Goal: Task Accomplishment & Management: Manage account settings

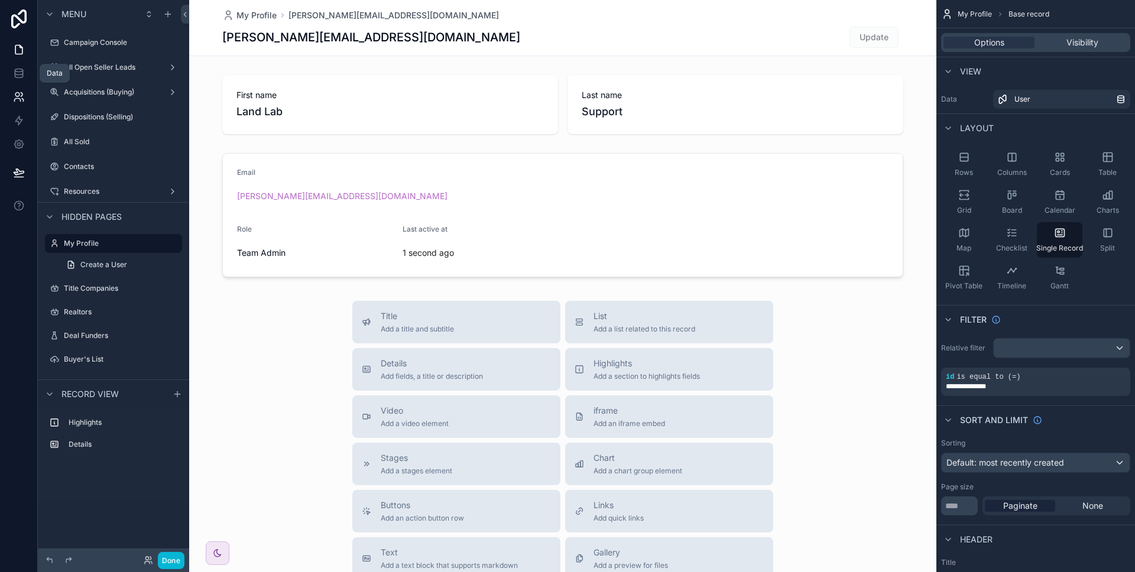
click at [18, 92] on icon at bounding box center [19, 97] width 12 height 12
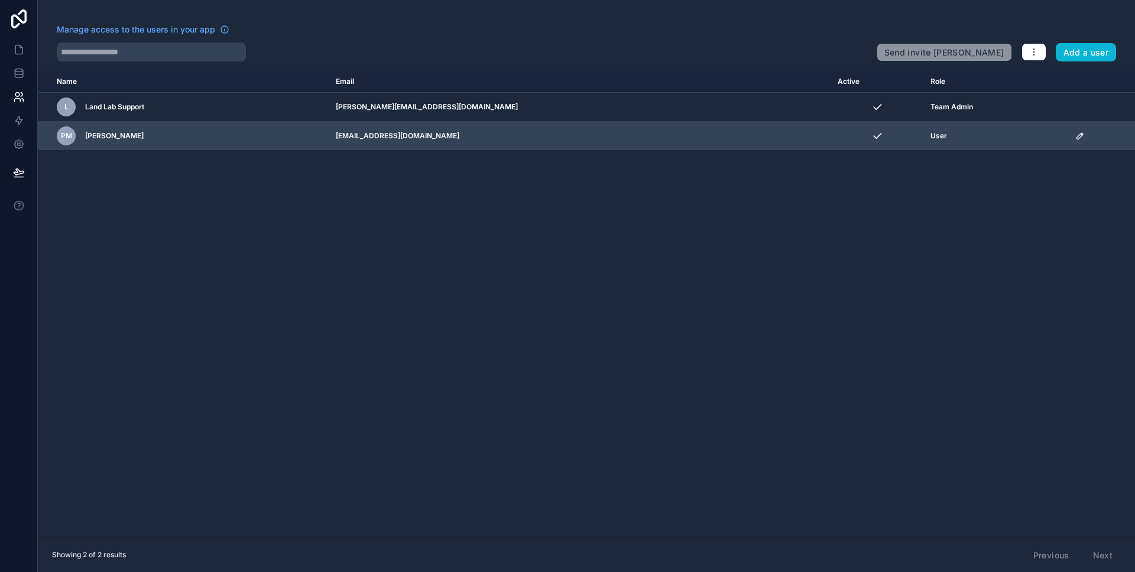
click at [1075, 138] on icon "scrollable content" at bounding box center [1079, 135] width 9 height 9
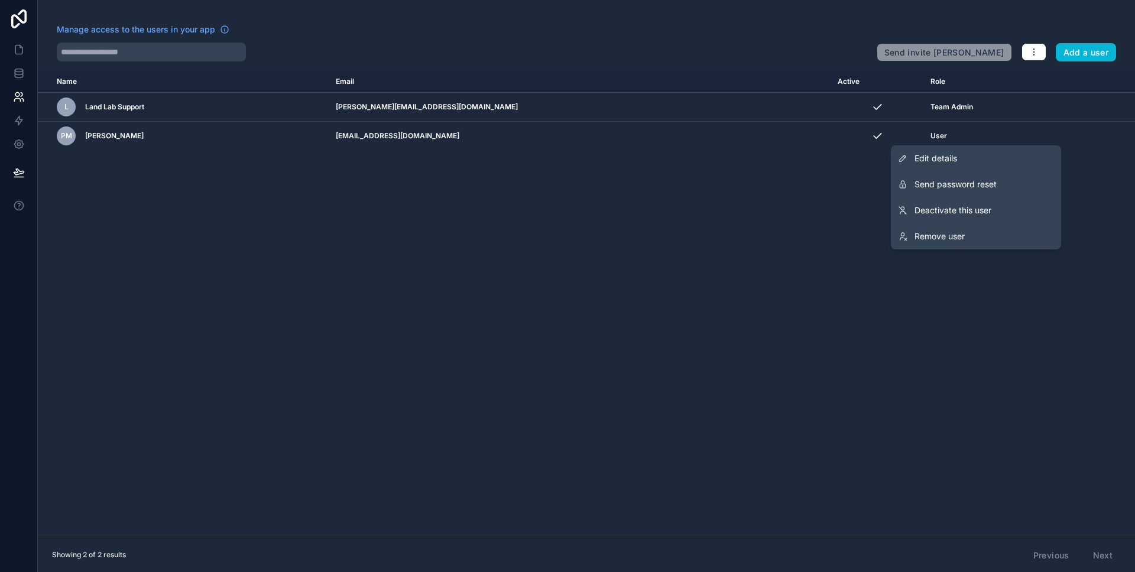
click at [787, 190] on div "Name Email Active Role [DOMAIN_NAME] L Land Lab Support [PERSON_NAME][EMAIL_ADD…" at bounding box center [586, 304] width 1097 height 467
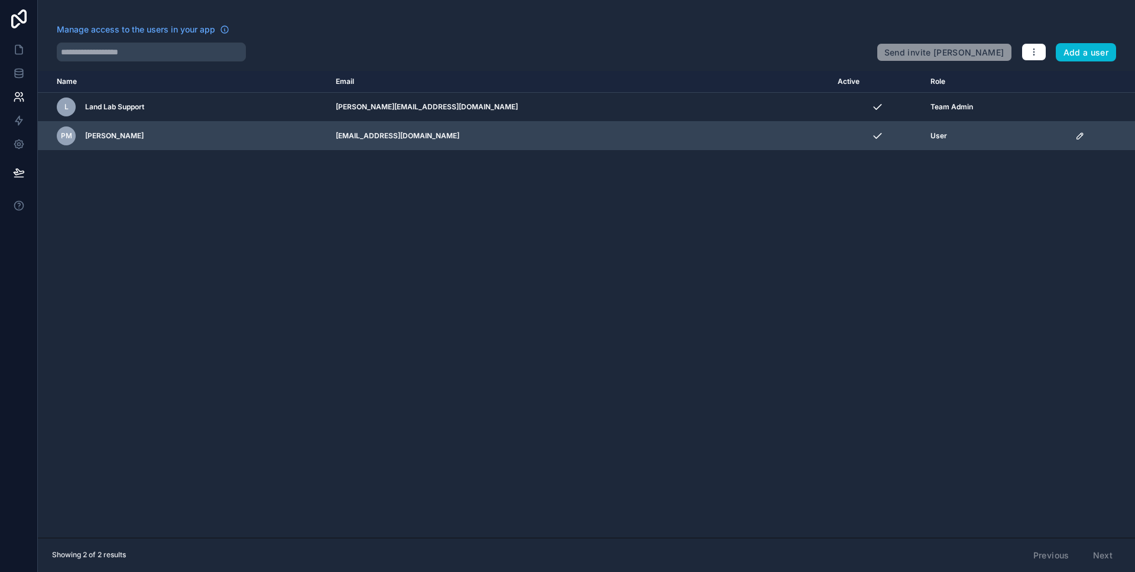
click at [1075, 133] on div "scrollable content" at bounding box center [1101, 135] width 53 height 9
click at [1075, 134] on icon "scrollable content" at bounding box center [1079, 135] width 9 height 9
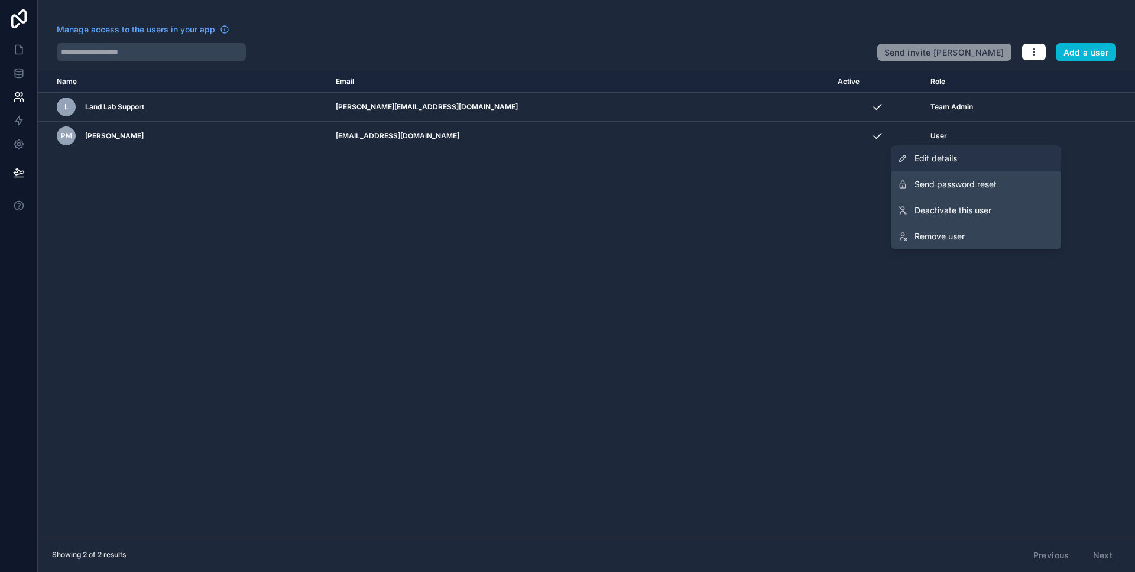
click at [951, 156] on span "Edit details" at bounding box center [935, 158] width 43 height 12
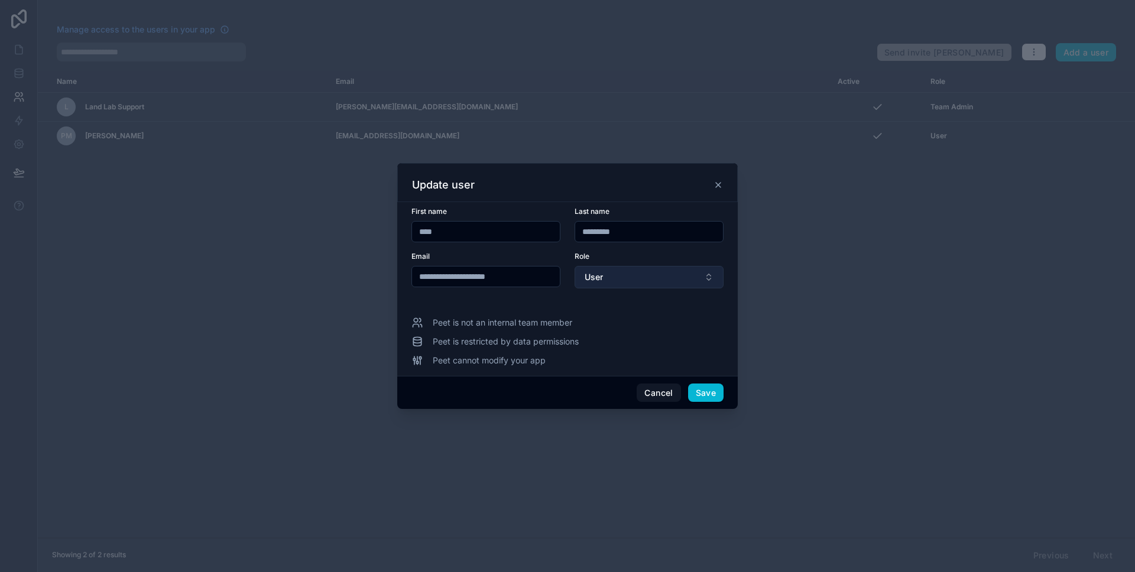
click at [636, 271] on button "User" at bounding box center [648, 277] width 149 height 22
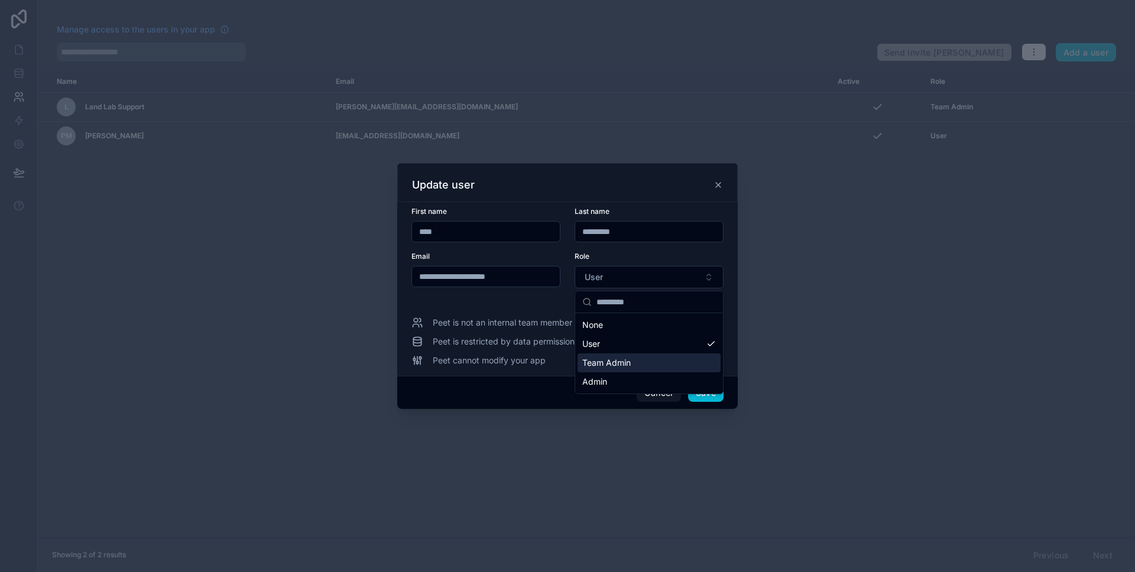
click at [613, 364] on span "Team Admin" at bounding box center [606, 363] width 48 height 12
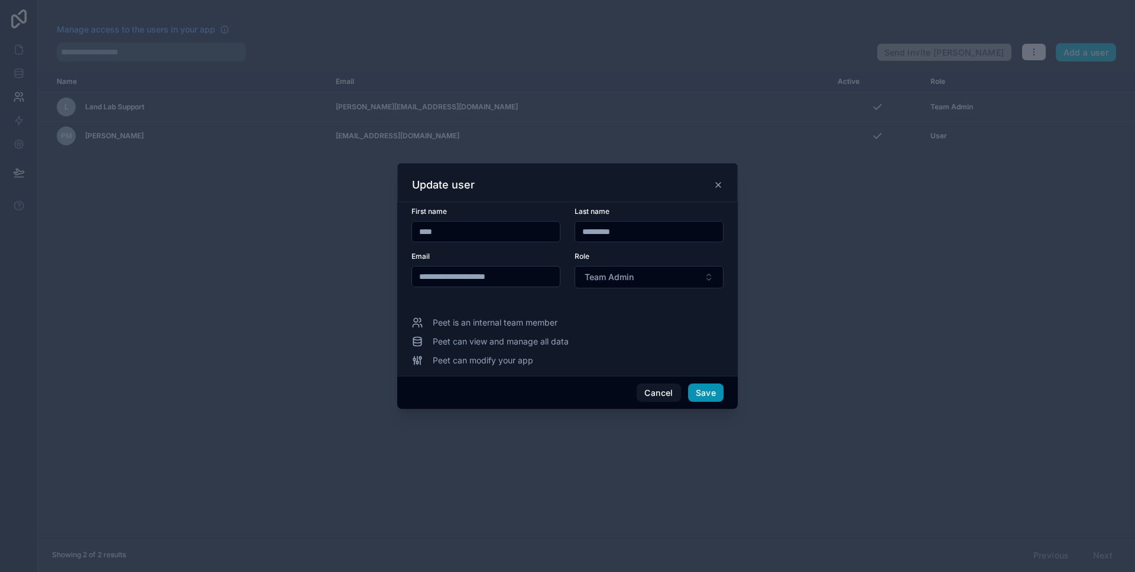
click at [700, 388] on button "Save" at bounding box center [705, 393] width 35 height 19
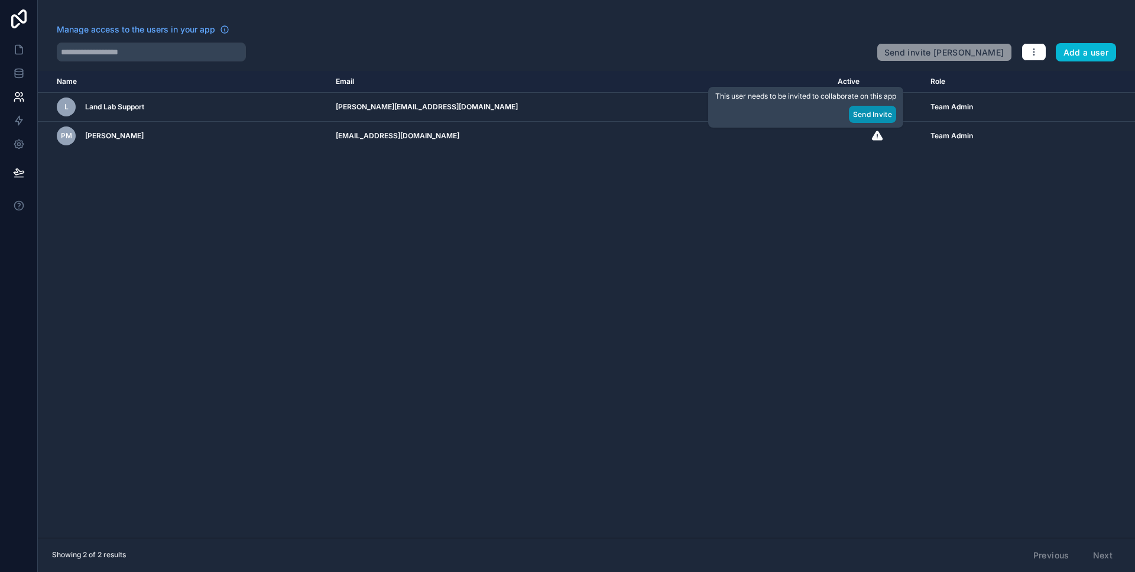
click at [873, 114] on button "Send Invite" at bounding box center [872, 114] width 47 height 17
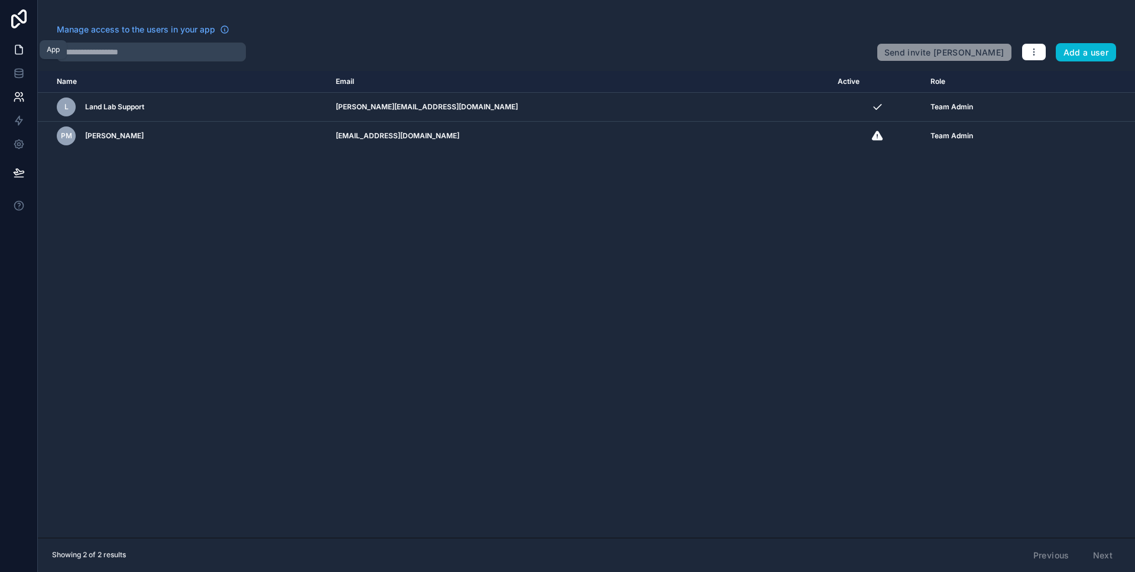
click at [20, 46] on icon at bounding box center [21, 47] width 2 height 2
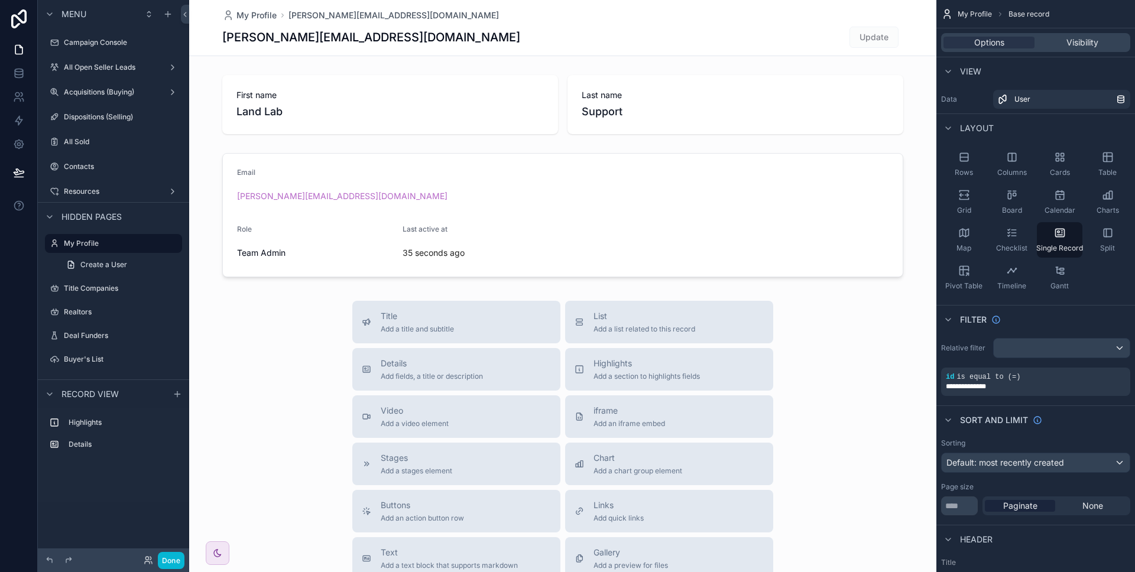
click at [422, 123] on div "scrollable content" at bounding box center [562, 408] width 747 height 816
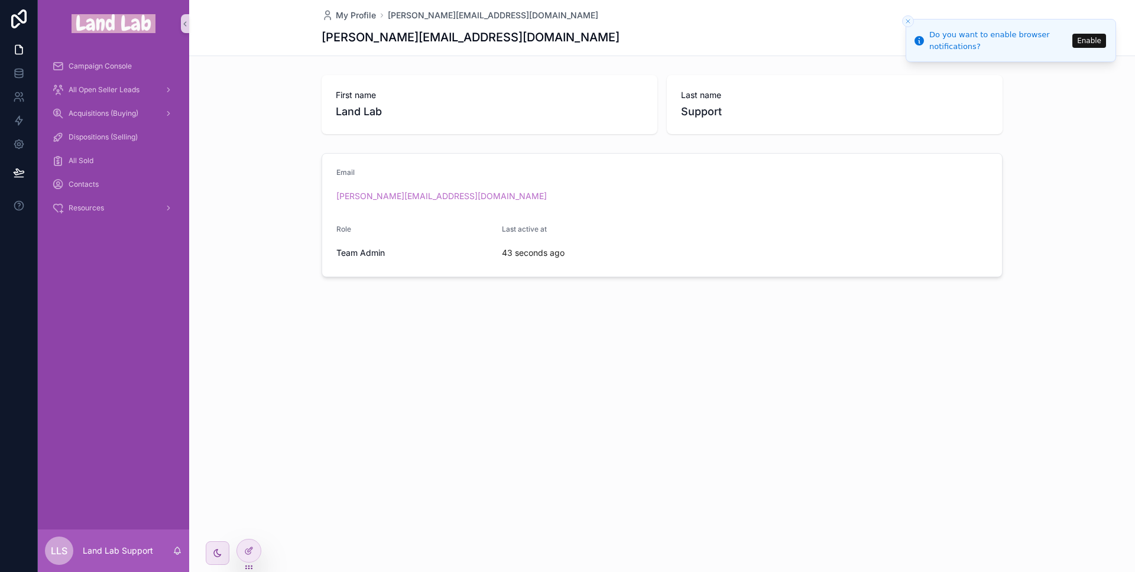
click at [906, 21] on icon "Close toast" at bounding box center [907, 21] width 7 height 7
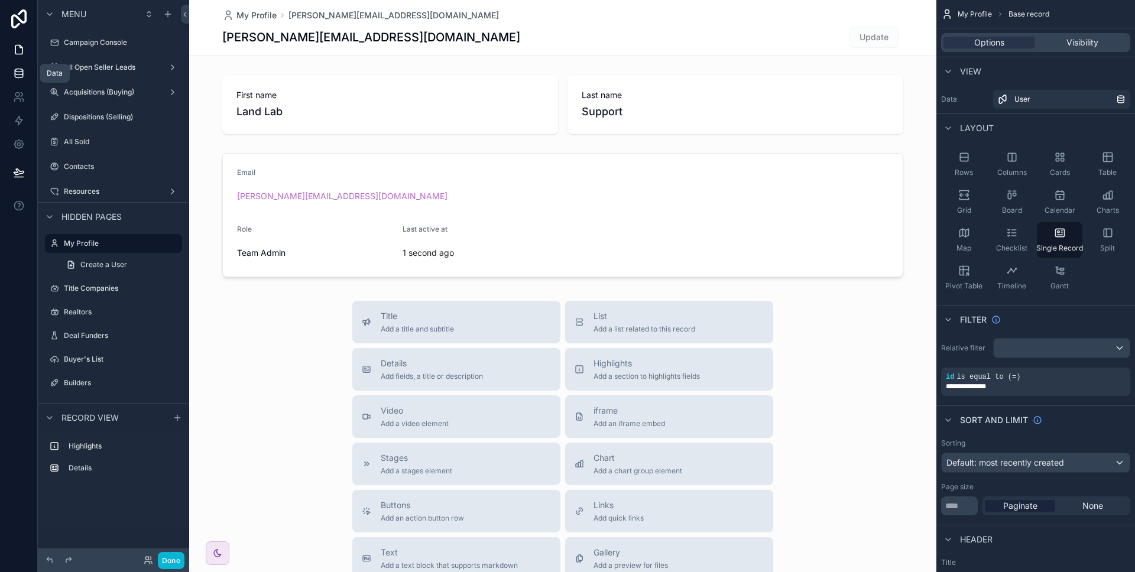
click at [17, 74] on icon at bounding box center [19, 72] width 8 height 5
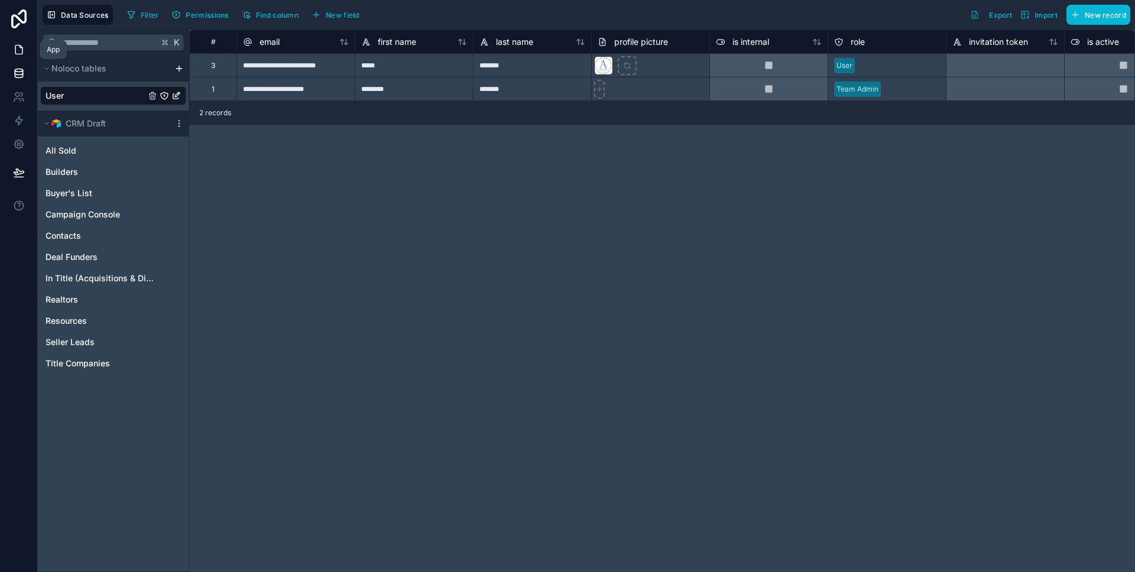
click at [23, 41] on link at bounding box center [18, 50] width 37 height 24
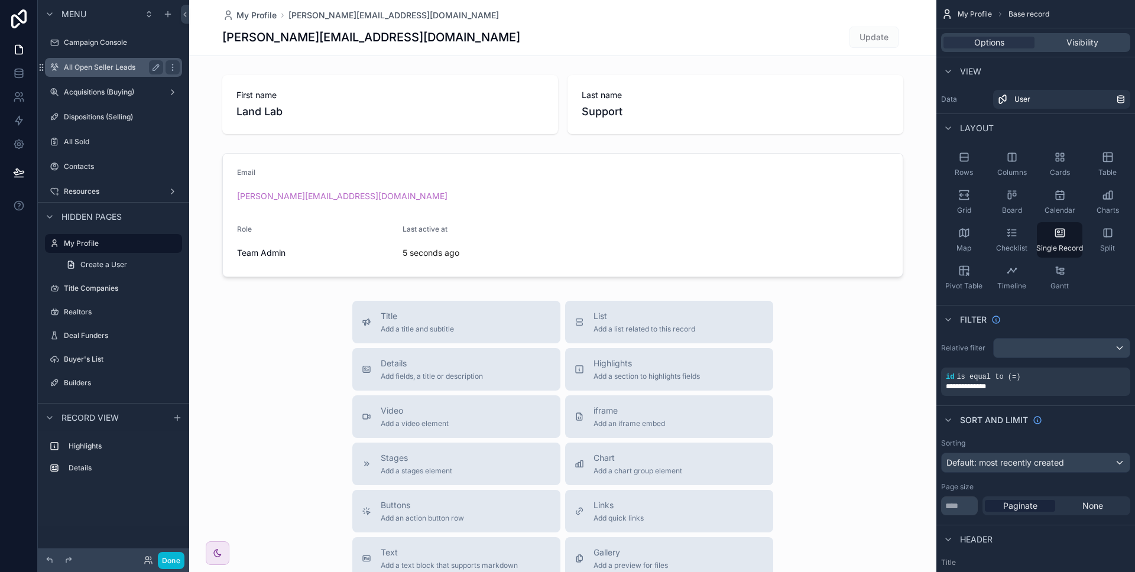
click at [102, 63] on label "All Open Seller Leads" at bounding box center [111, 67] width 95 height 9
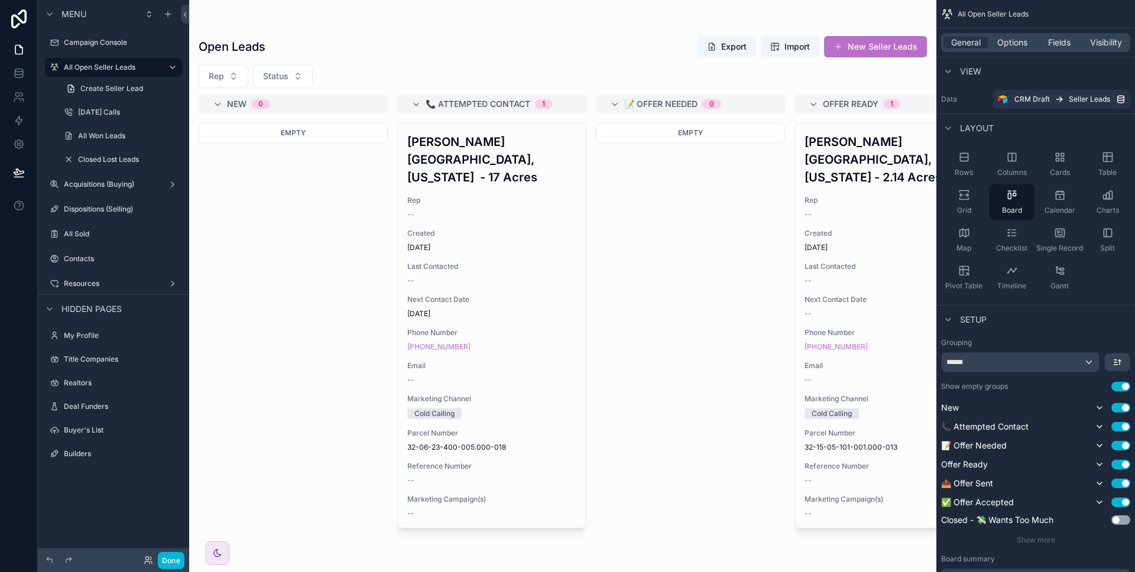
drag, startPoint x: 327, startPoint y: 550, endPoint x: 398, endPoint y: 555, distance: 70.6
click at [398, 555] on div "scrollable content" at bounding box center [562, 286] width 747 height 572
click at [97, 161] on label "Closed Lost Leads" at bounding box center [118, 159] width 80 height 9
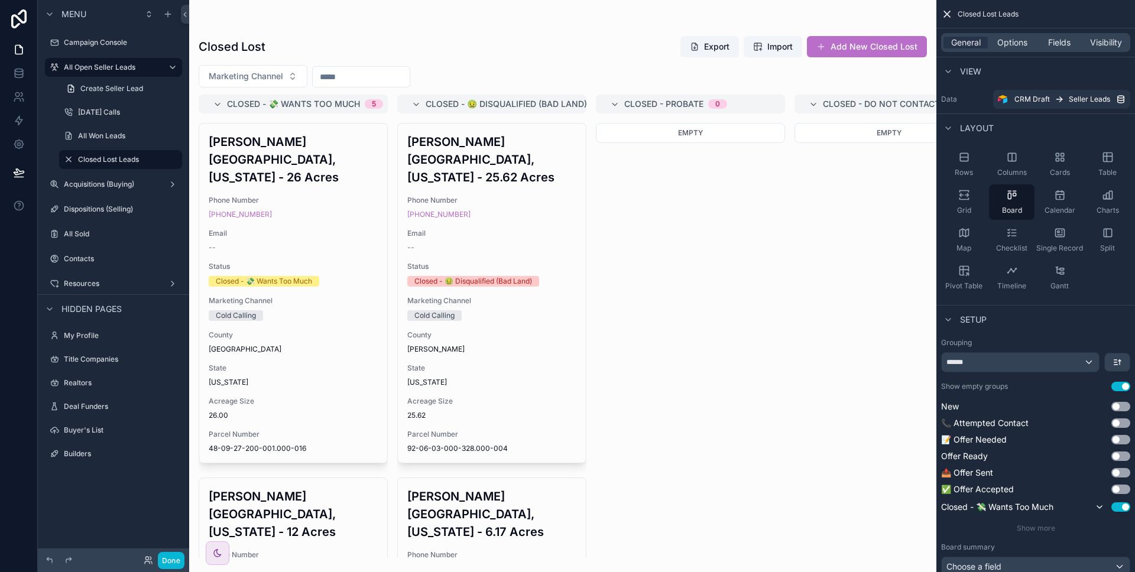
click at [785, 392] on div "scrollable content" at bounding box center [562, 286] width 747 height 572
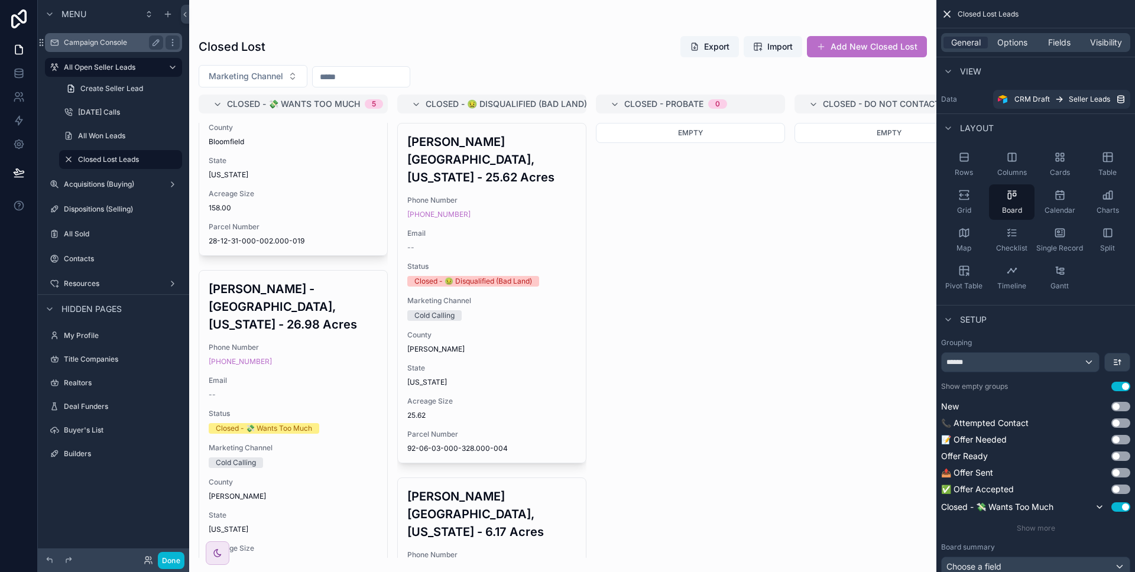
click at [97, 45] on label "Campaign Console" at bounding box center [111, 42] width 95 height 9
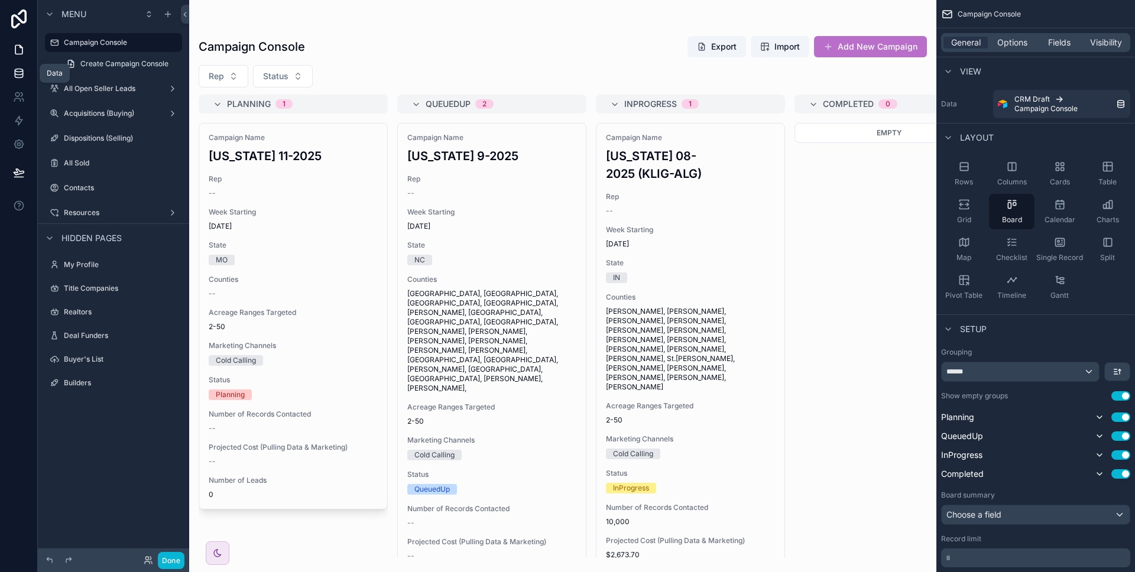
click at [18, 72] on icon at bounding box center [19, 73] width 12 height 12
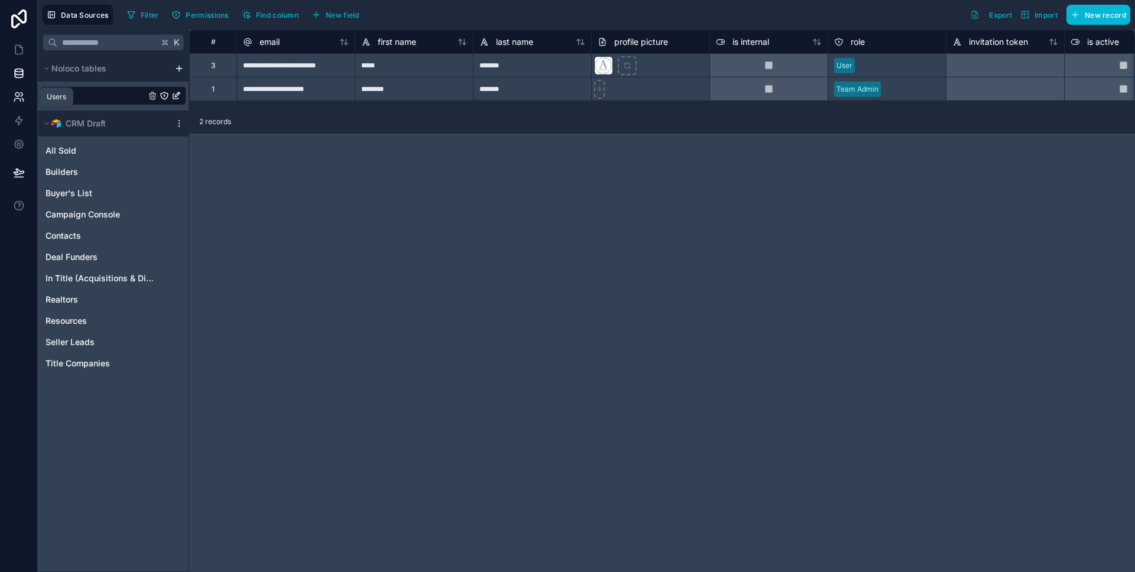
click at [20, 99] on icon at bounding box center [17, 100] width 6 height 3
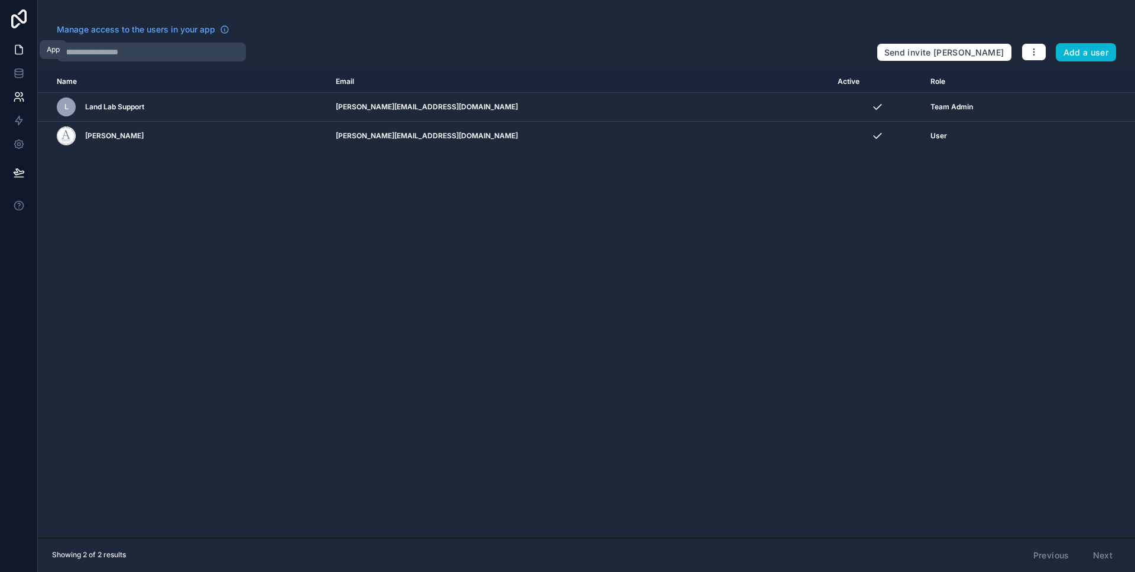
click at [19, 50] on icon at bounding box center [19, 50] width 12 height 12
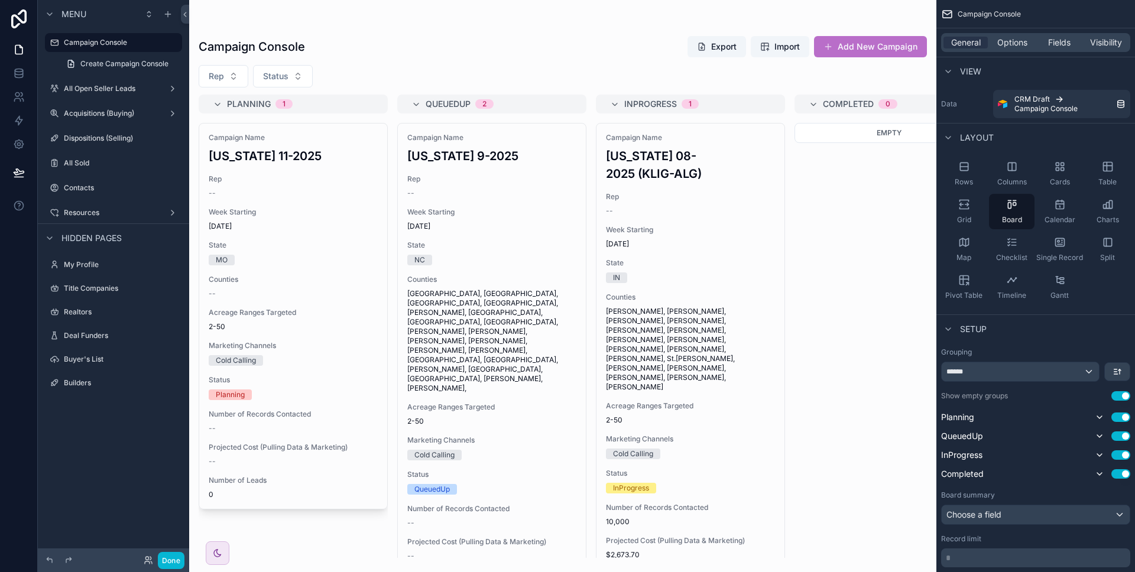
click at [18, 30] on link at bounding box center [19, 19] width 38 height 38
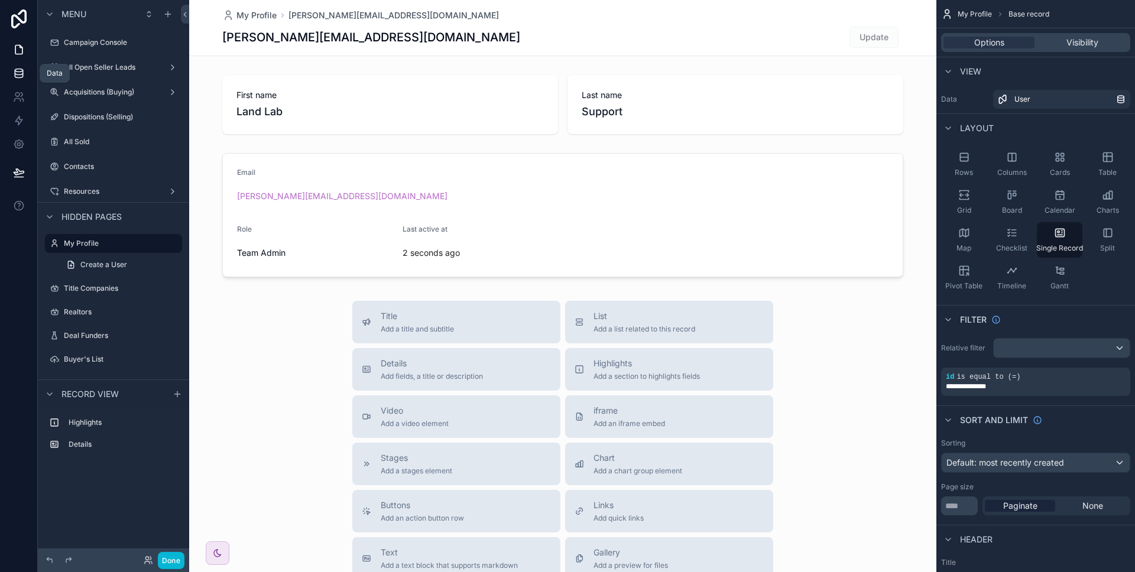
click at [17, 80] on link at bounding box center [18, 73] width 37 height 24
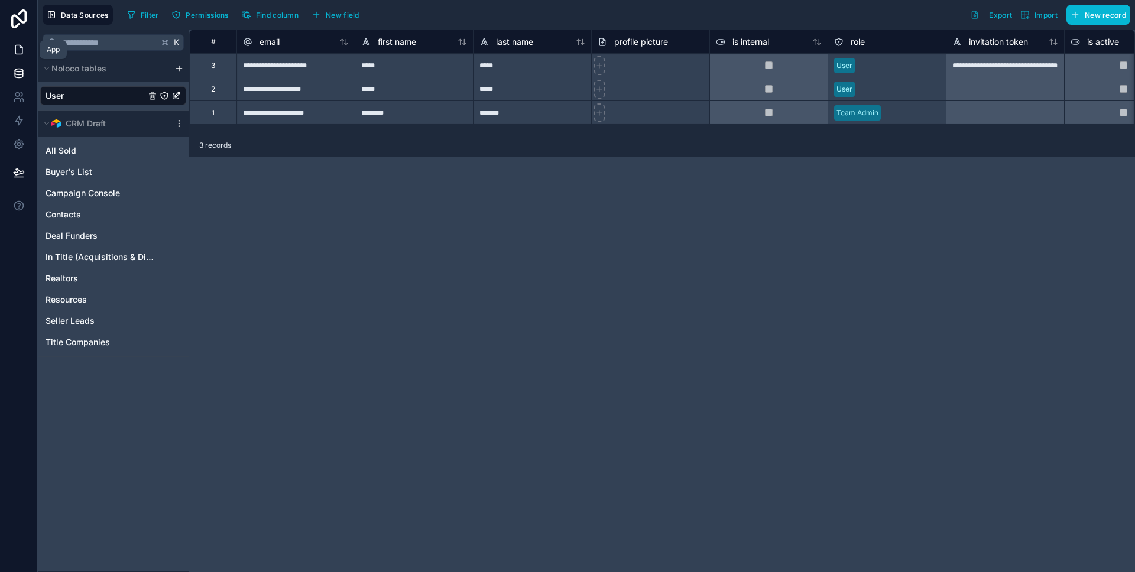
click at [15, 54] on icon at bounding box center [19, 50] width 12 height 12
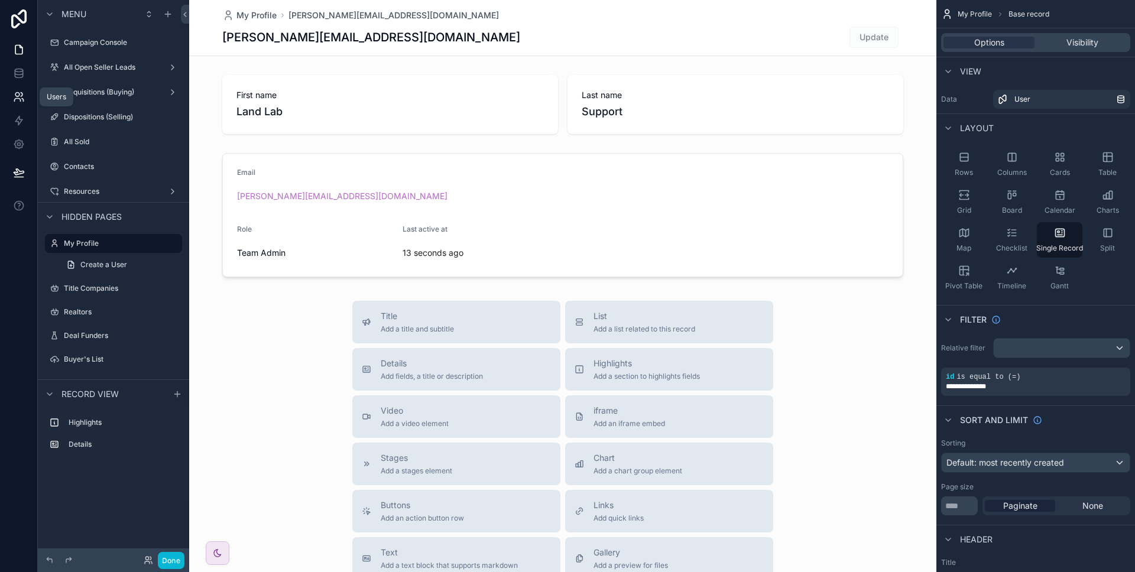
click at [19, 93] on icon at bounding box center [17, 95] width 4 height 4
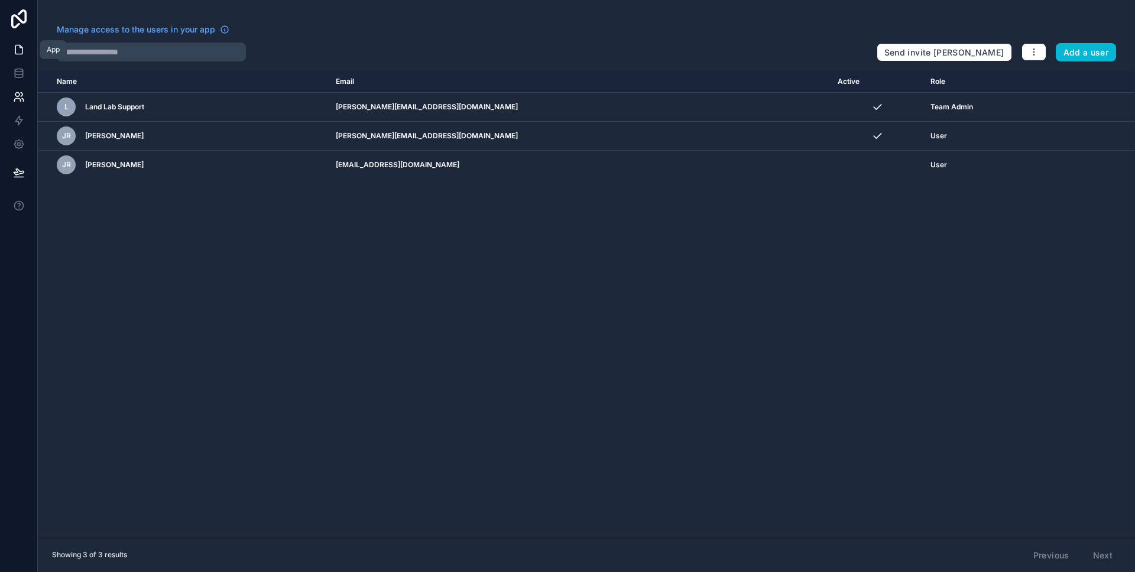
click at [17, 51] on icon at bounding box center [19, 50] width 12 height 12
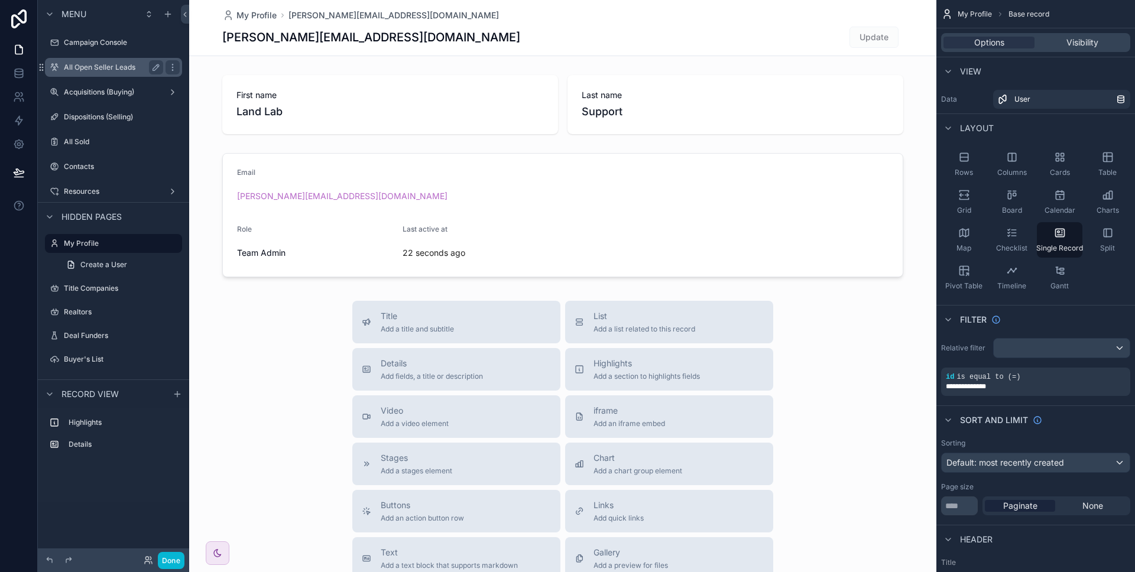
click at [95, 71] on label "All Open Seller Leads" at bounding box center [111, 67] width 95 height 9
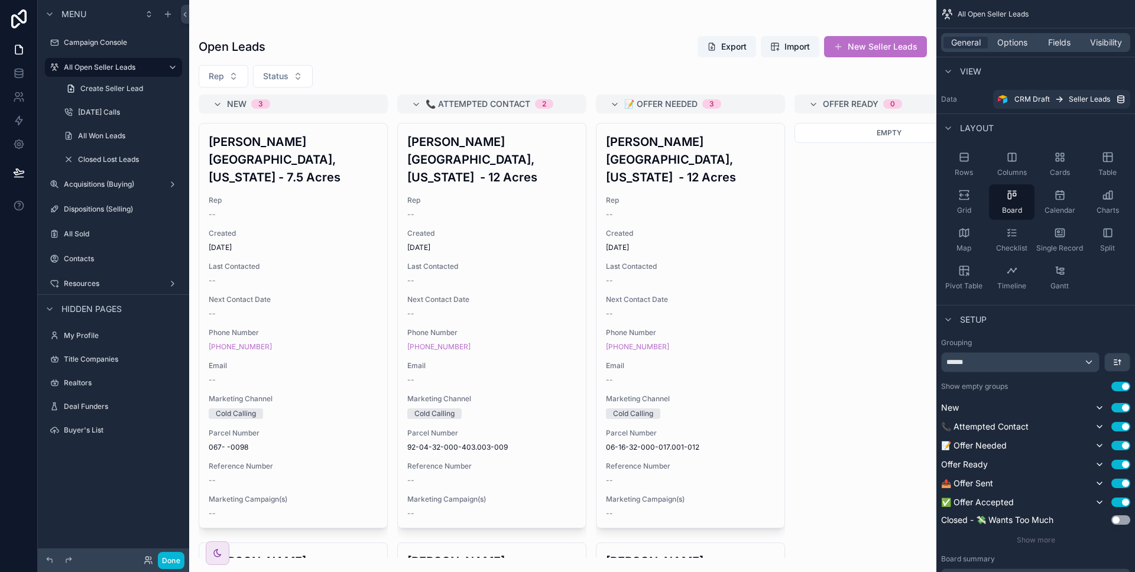
click at [333, 240] on div "scrollable content" at bounding box center [562, 286] width 747 height 572
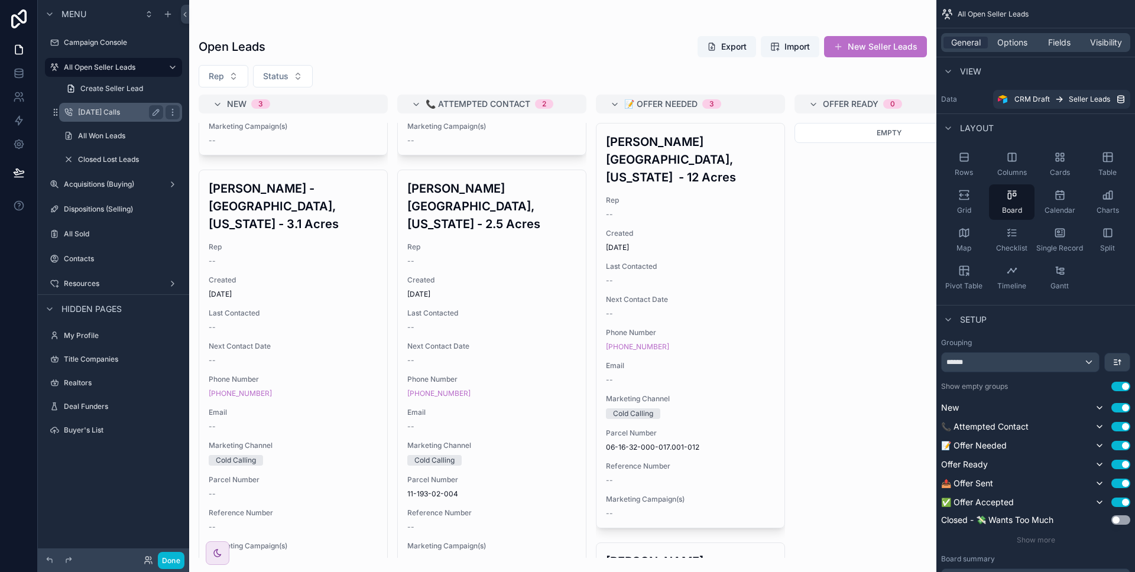
click at [108, 111] on label "Today's Calls" at bounding box center [118, 112] width 80 height 9
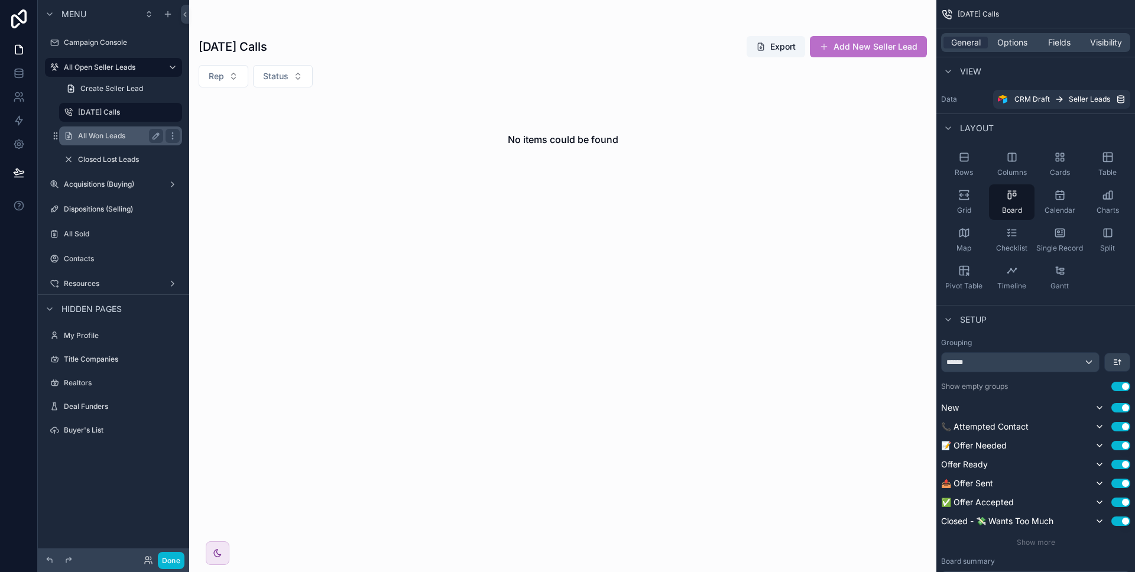
click at [107, 133] on label "All Won Leads" at bounding box center [118, 135] width 80 height 9
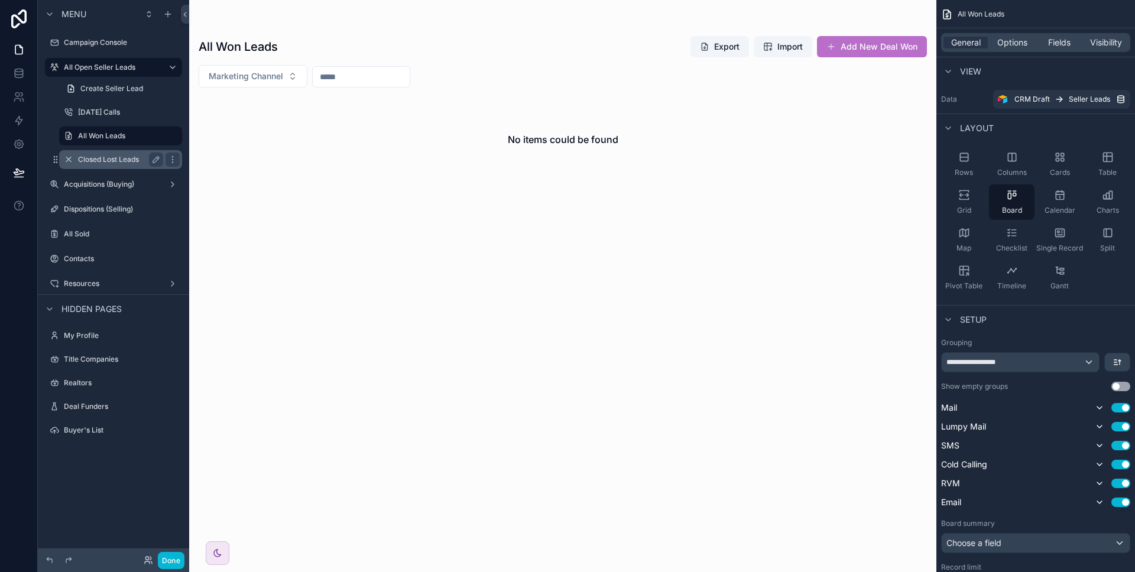
click at [108, 152] on div "Closed Lost Leads" at bounding box center [120, 159] width 85 height 14
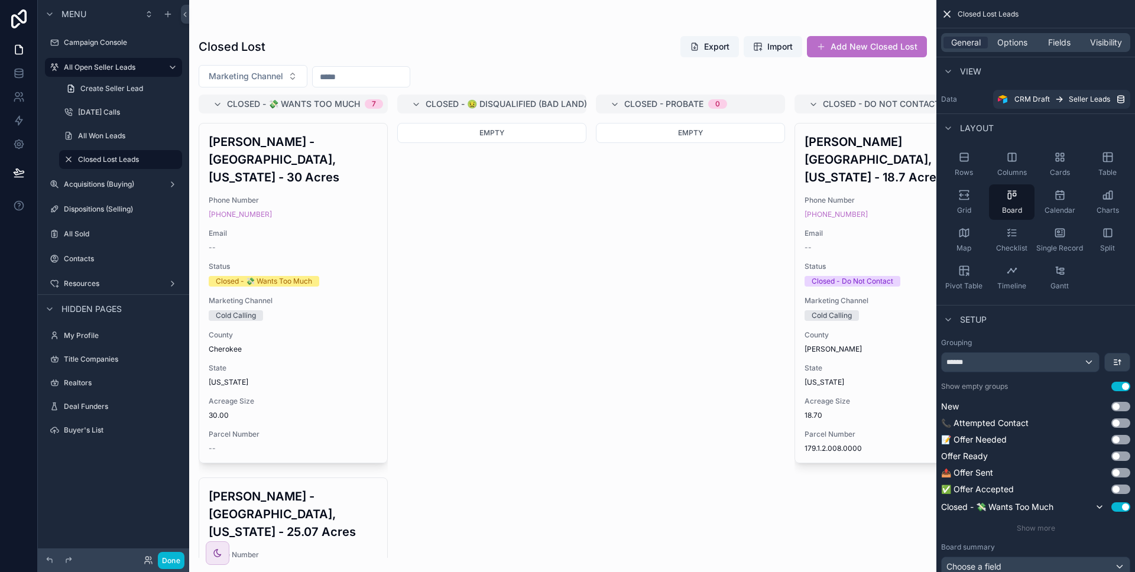
click at [451, 291] on div "scrollable content" at bounding box center [562, 286] width 747 height 572
